Goal: Transaction & Acquisition: Purchase product/service

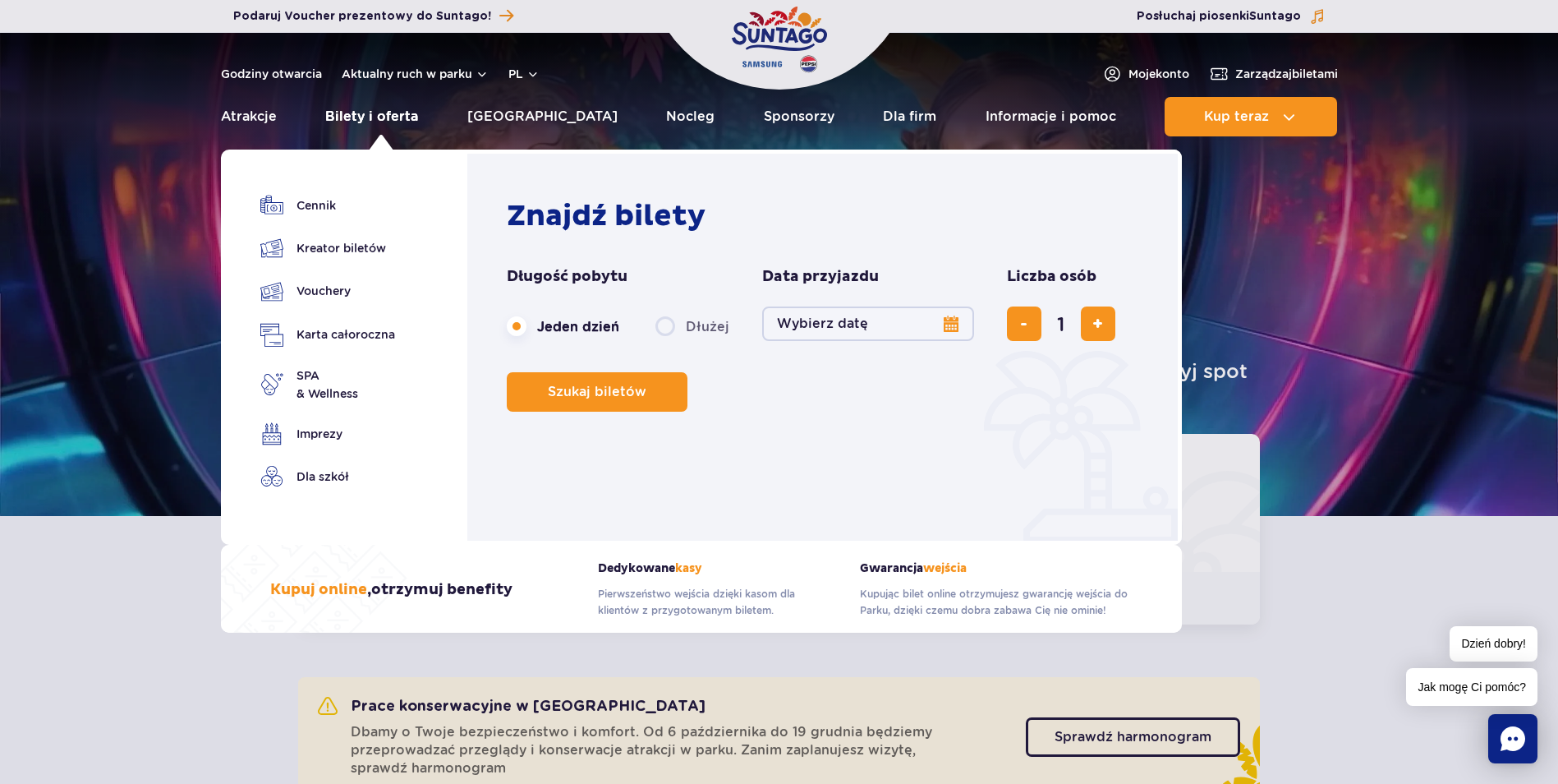
click at [364, 113] on link "Bilety i oferta" at bounding box center [371, 117] width 93 height 39
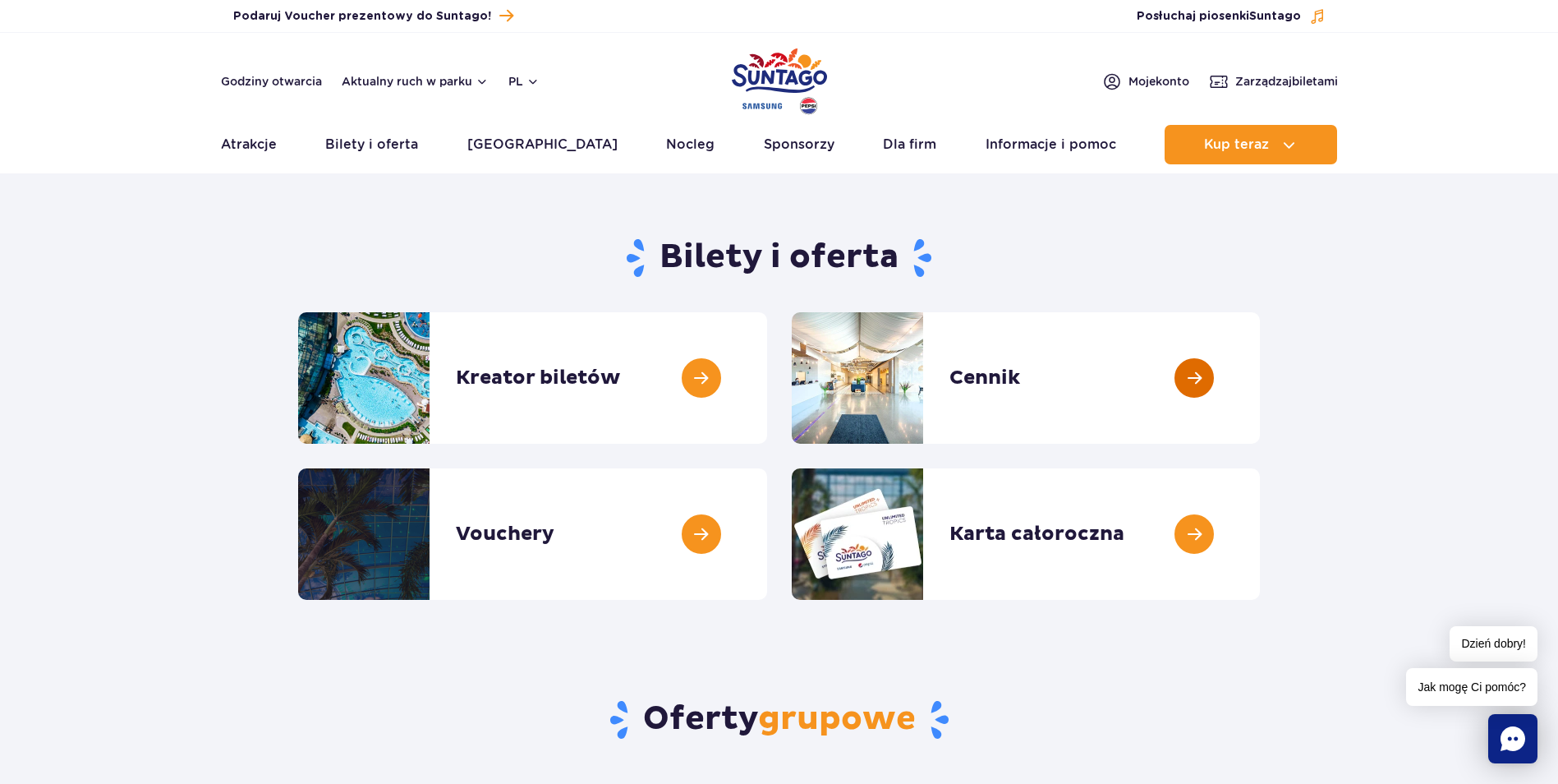
click at [1261, 371] on link at bounding box center [1261, 377] width 0 height 131
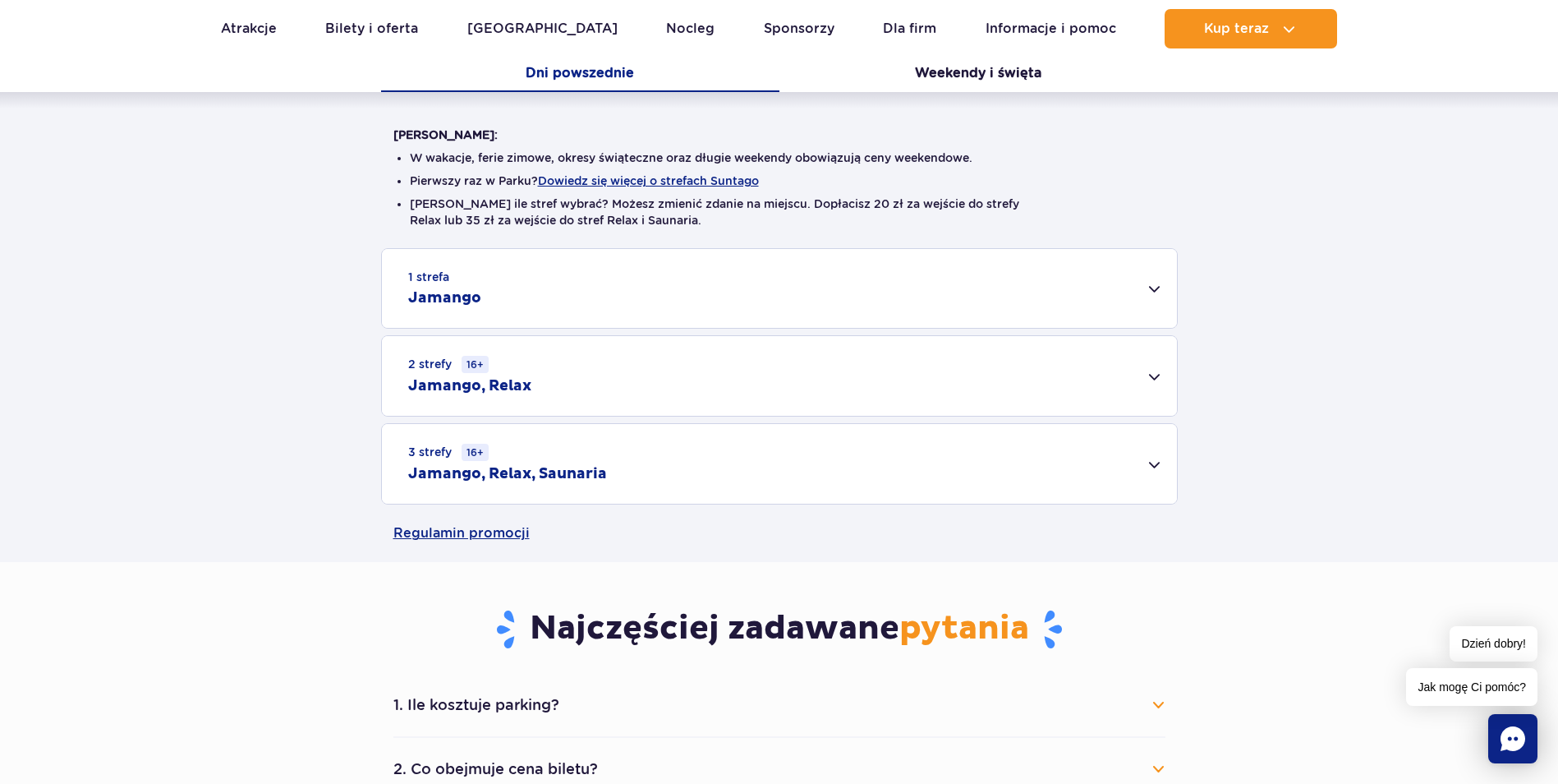
scroll to position [410, 0]
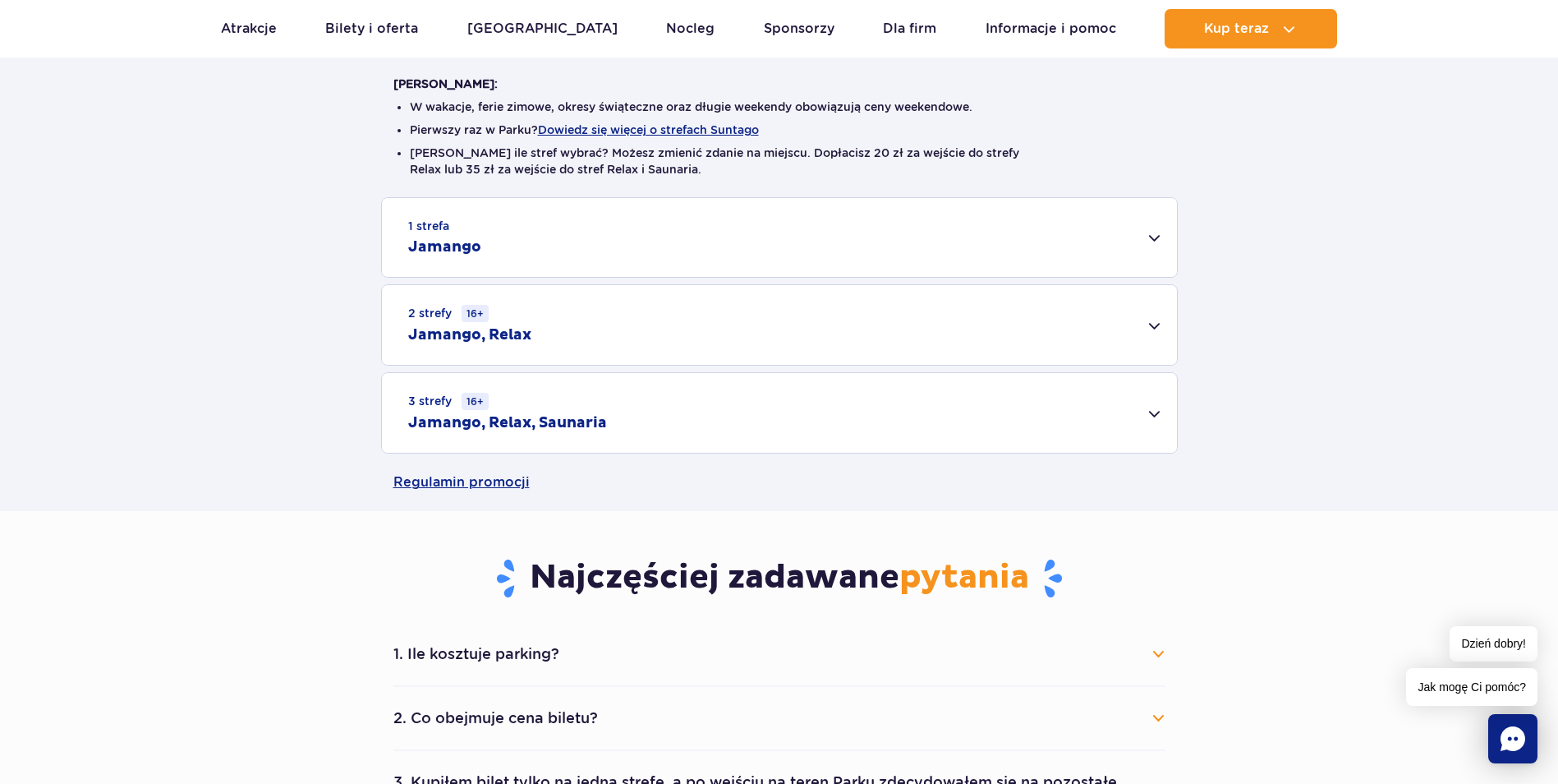
click at [1153, 315] on div "2 strefy 16+ Jamango, Relax" at bounding box center [779, 324] width 795 height 80
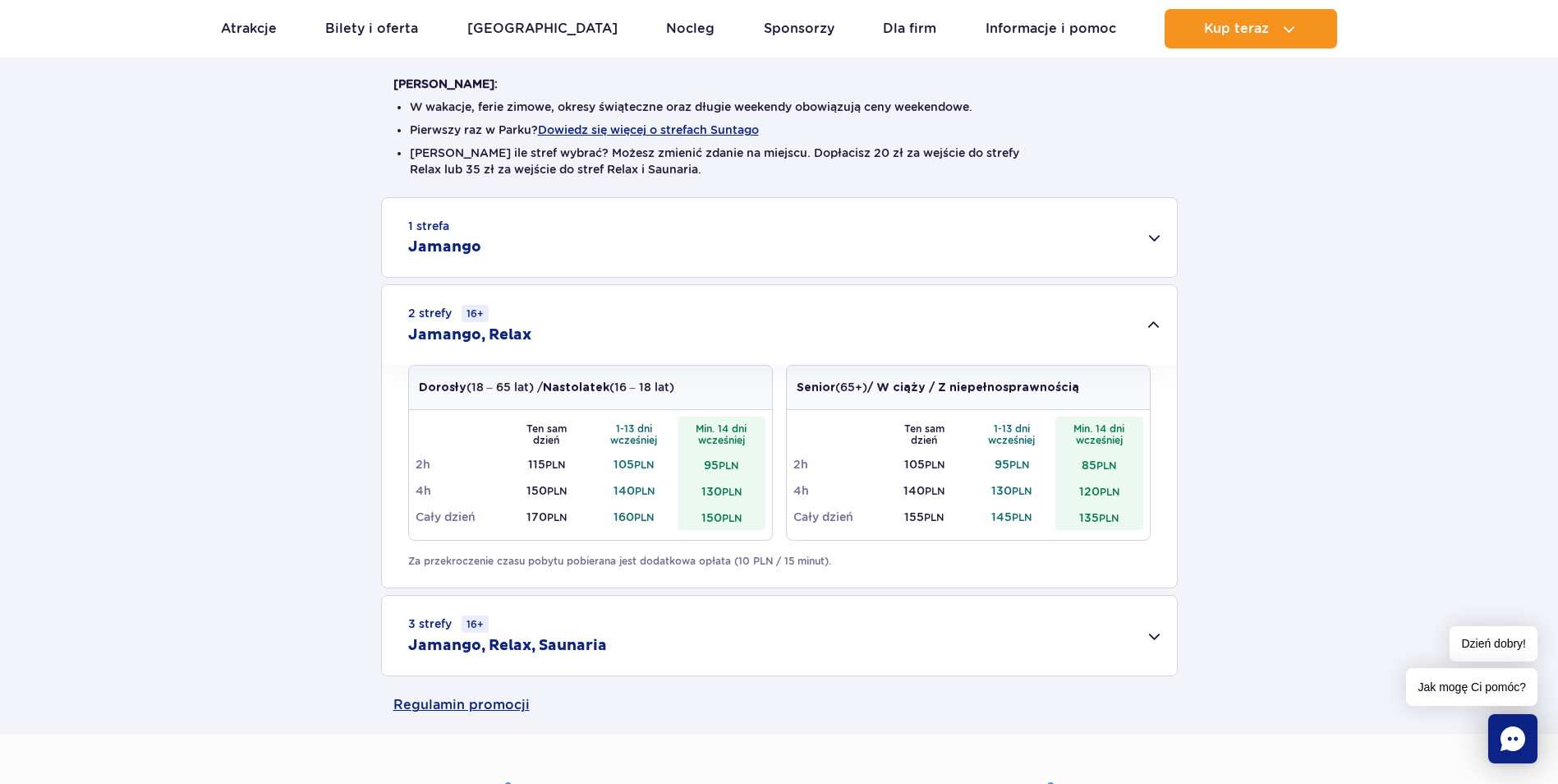
click at [1151, 218] on div "1 strefa Jamango" at bounding box center [779, 238] width 795 height 79
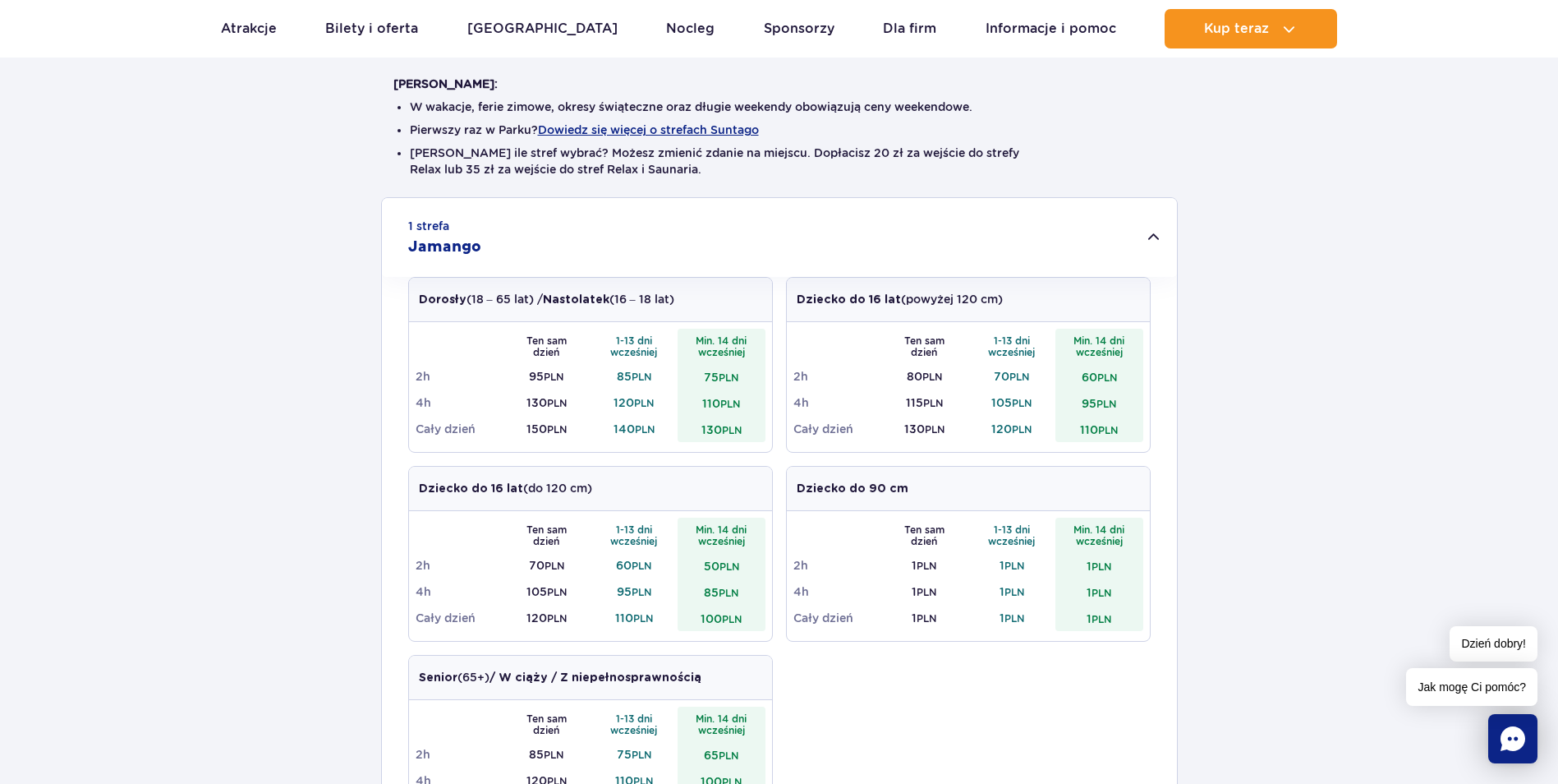
scroll to position [493, 0]
